Goal: Transaction & Acquisition: Book appointment/travel/reservation

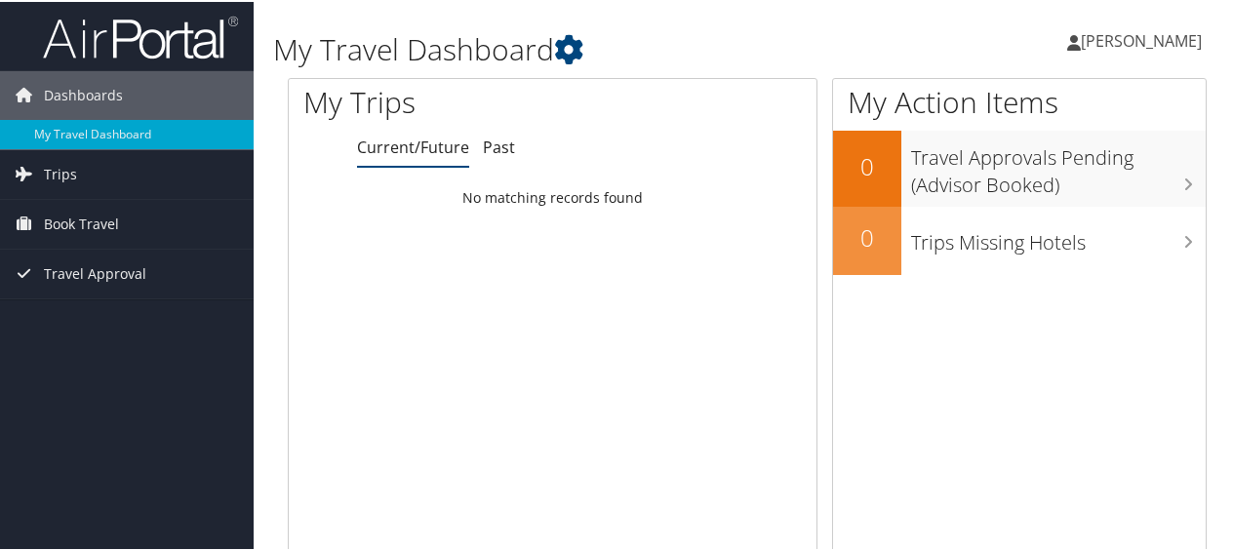
click at [98, 216] on span "Book Travel" at bounding box center [81, 222] width 75 height 49
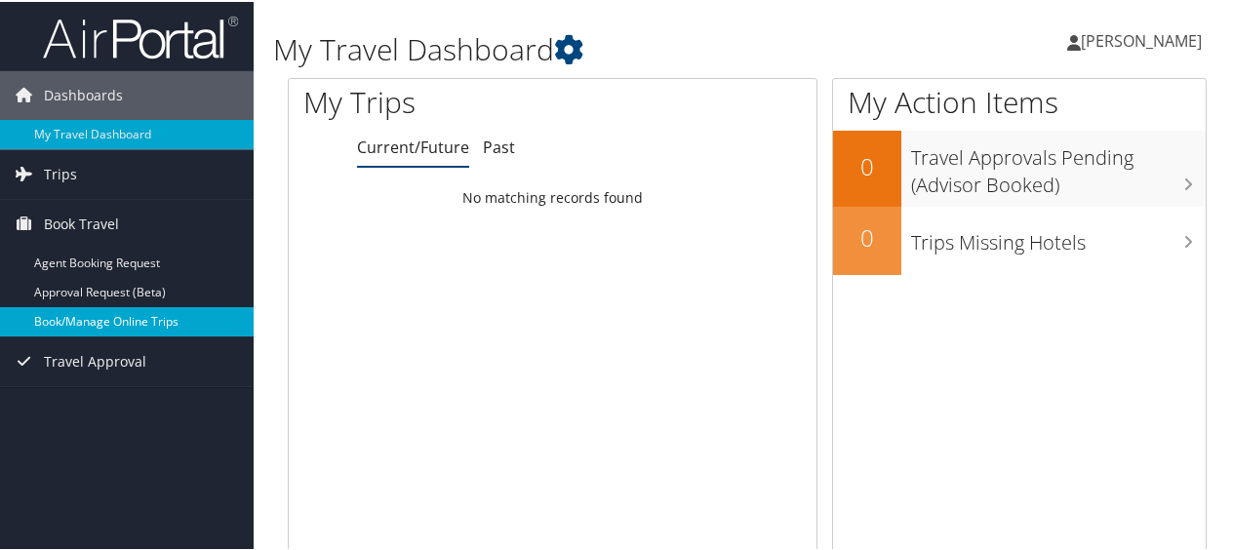
click at [107, 316] on link "Book/Manage Online Trips" at bounding box center [127, 319] width 254 height 29
